Goal: Task Accomplishment & Management: Use online tool/utility

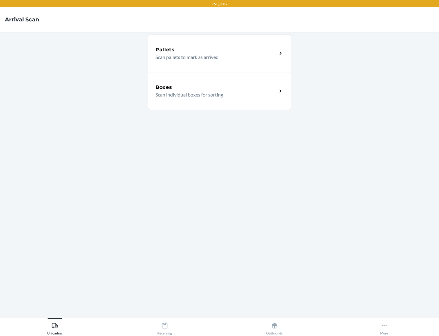
click at [216, 87] on div "Boxes" at bounding box center [217, 87] width 122 height 7
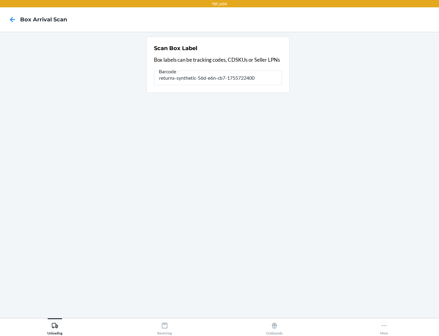
type input "returns-synthetic-56d-e6n-cb7-1755722400"
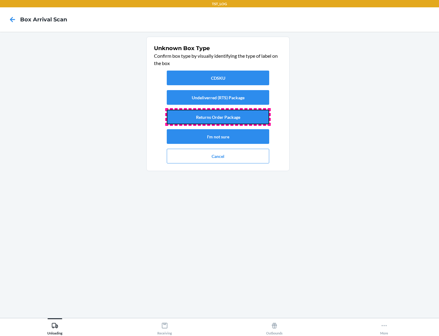
click at [218, 117] on button "Returns Order Package" at bounding box center [218, 117] width 103 height 15
